Goal: Find specific page/section: Find specific page/section

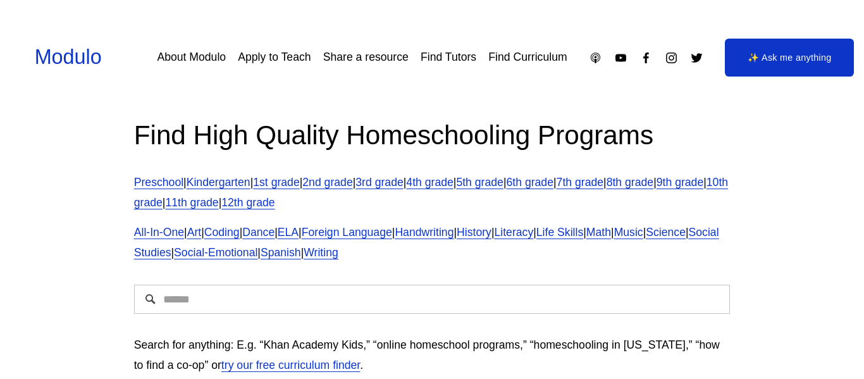
click at [403, 185] on link "3rd grade" at bounding box center [378, 182] width 47 height 13
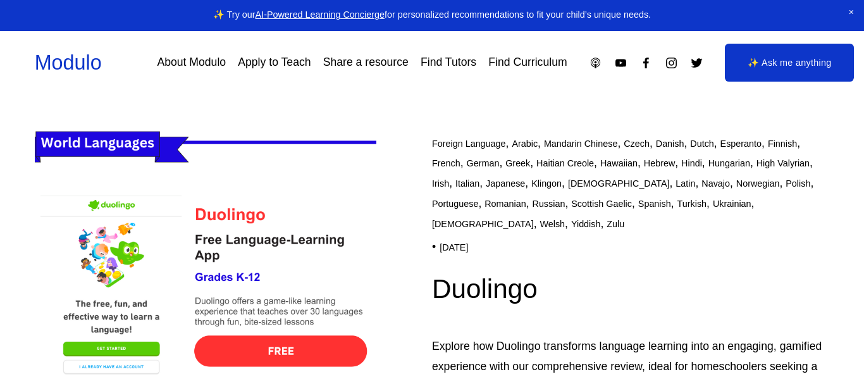
drag, startPoint x: 860, startPoint y: 15, endPoint x: 858, endPoint y: 56, distance: 41.8
